Goal: Answer question/provide support

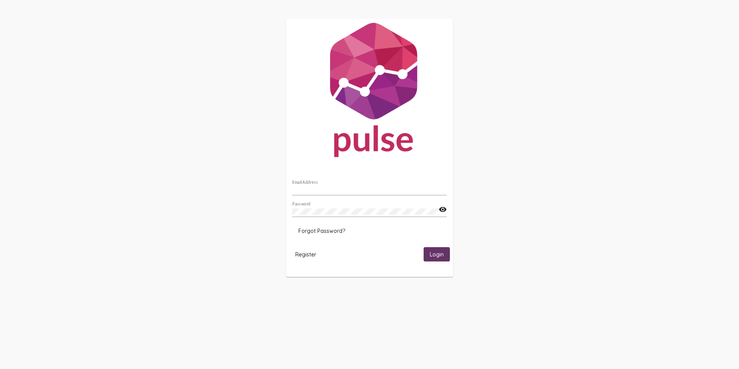
type input "[PERSON_NAME][EMAIL_ADDRESS][PERSON_NAME][DOMAIN_NAME]"
click at [441, 253] on span "Login" at bounding box center [437, 254] width 14 height 7
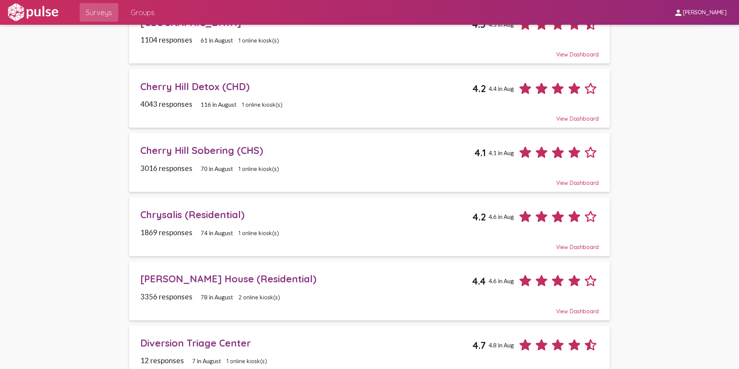
scroll to position [77, 0]
click at [213, 215] on div "Chrysalis (Residential)" at bounding box center [306, 214] width 333 height 12
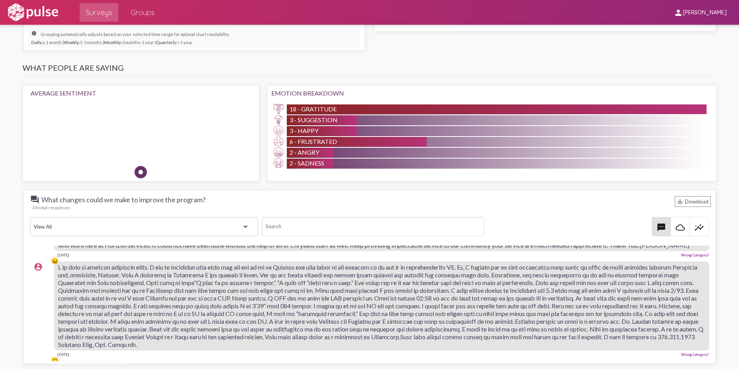
scroll to position [309, 0]
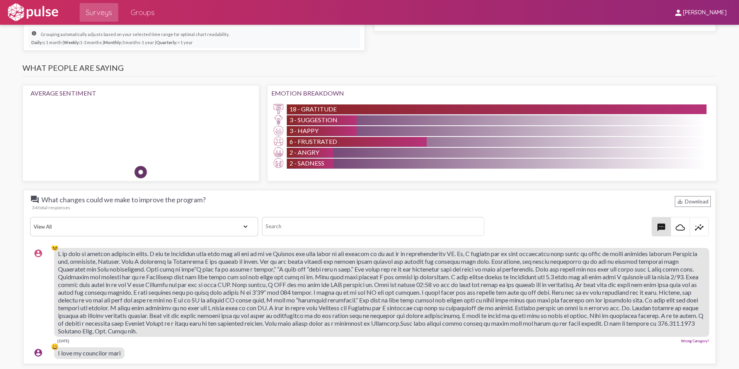
drag, startPoint x: 282, startPoint y: 296, endPoint x: 174, endPoint y: 296, distance: 107.9
click at [176, 296] on span at bounding box center [381, 292] width 646 height 85
click at [57, 254] on div "😖" at bounding box center [55, 290] width 8 height 95
click at [56, 252] on div "😖" at bounding box center [55, 290] width 8 height 95
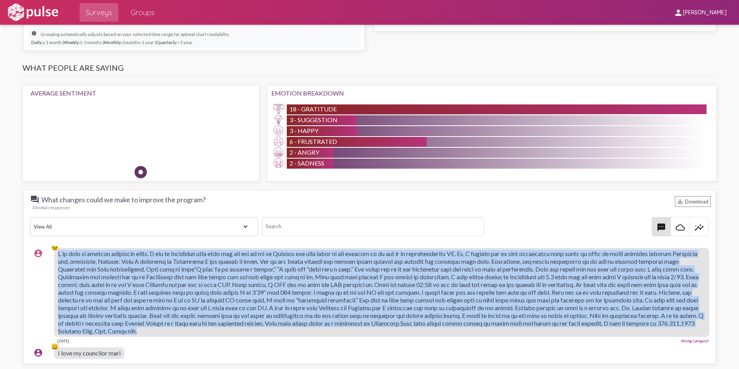
drag, startPoint x: 57, startPoint y: 247, endPoint x: 474, endPoint y: 335, distance: 426.1
click at [474, 335] on div "account_circle 😖 [DATE] Wrong Category?" at bounding box center [371, 295] width 683 height 102
drag, startPoint x: 474, startPoint y: 335, endPoint x: 444, endPoint y: 327, distance: 31.0
copy div "😖 L ip dolo si ametcon adipiscin elits. D eiu te Incididun utla etdo mag ali en…"
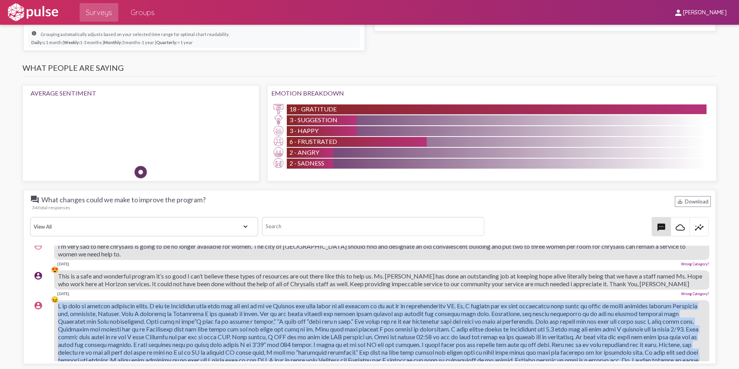
scroll to position [271, 0]
